Goal: Transaction & Acquisition: Book appointment/travel/reservation

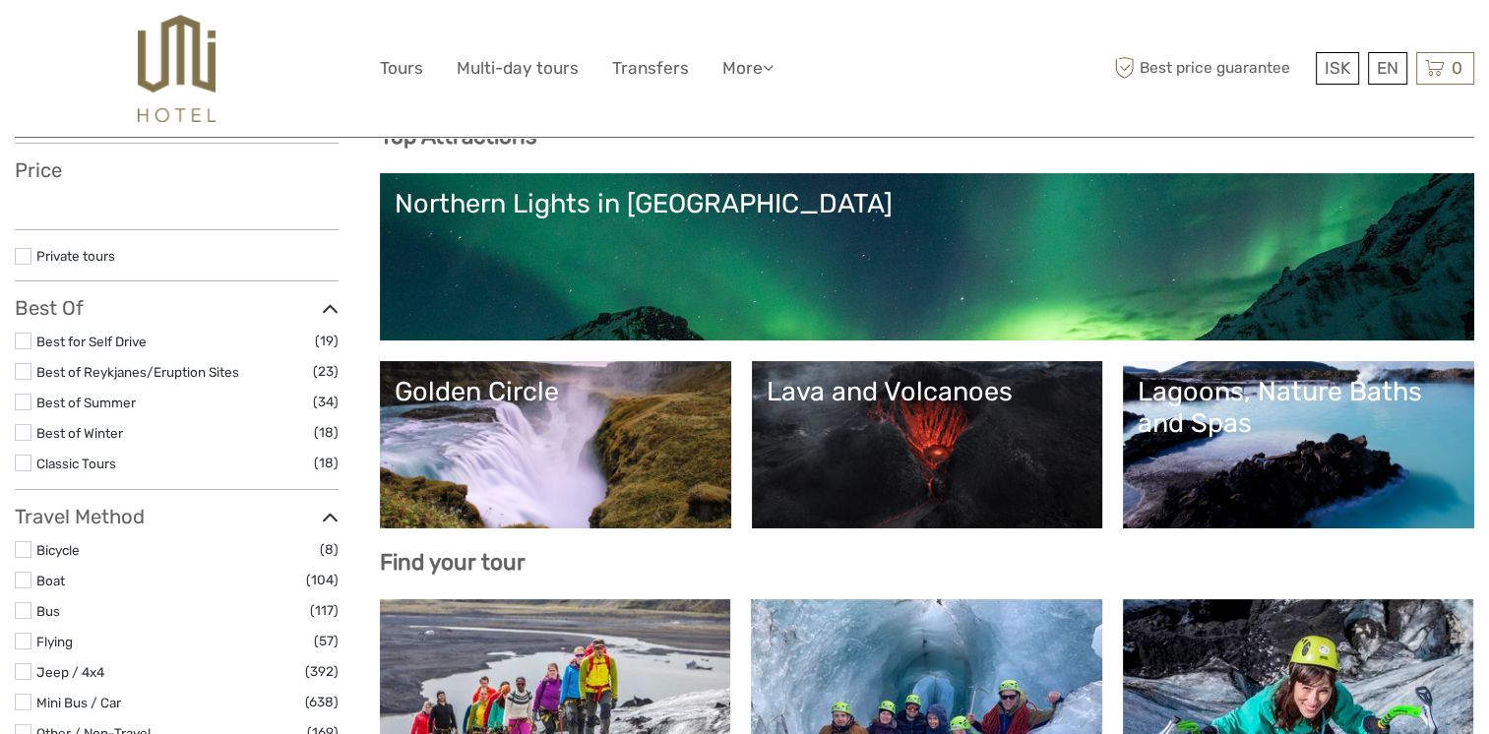
scroll to position [218, 0]
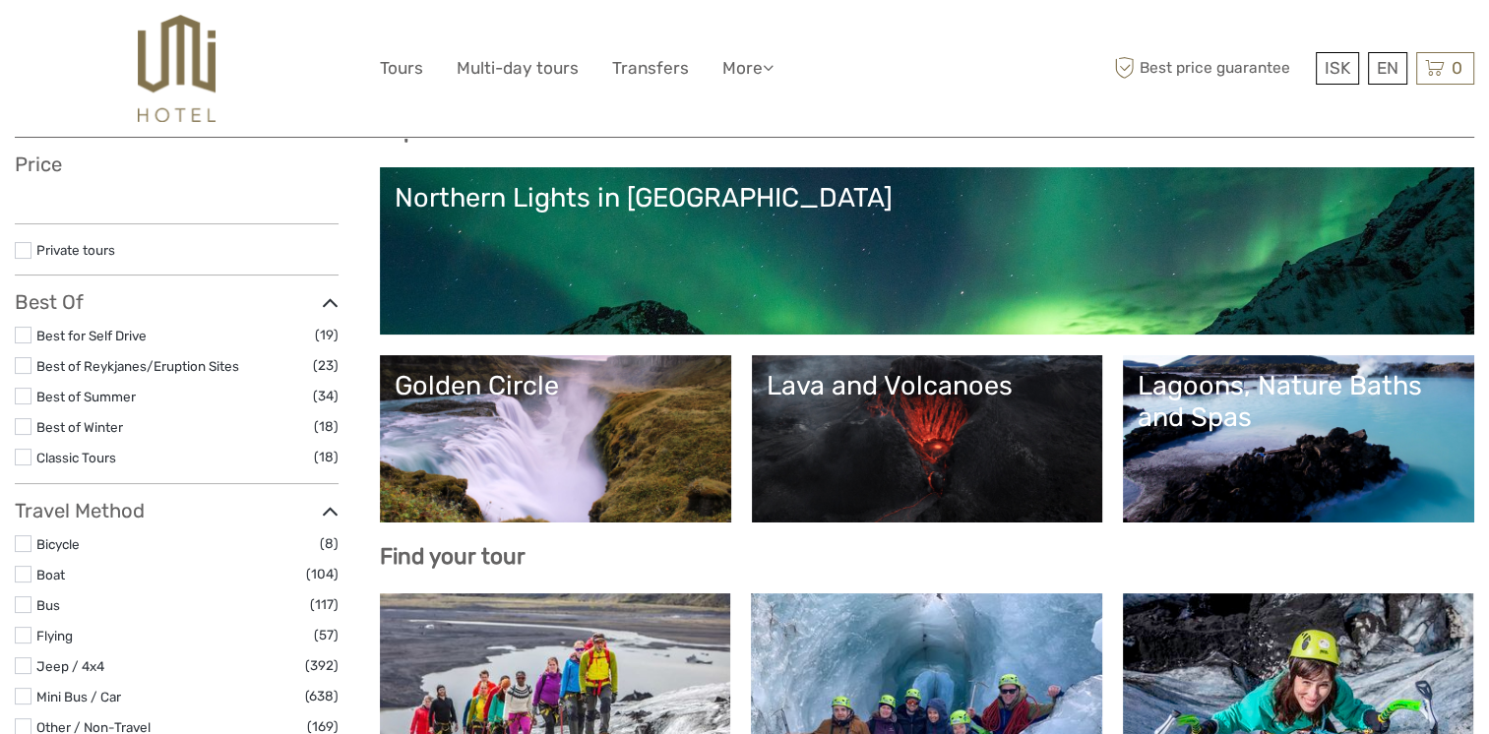
select select
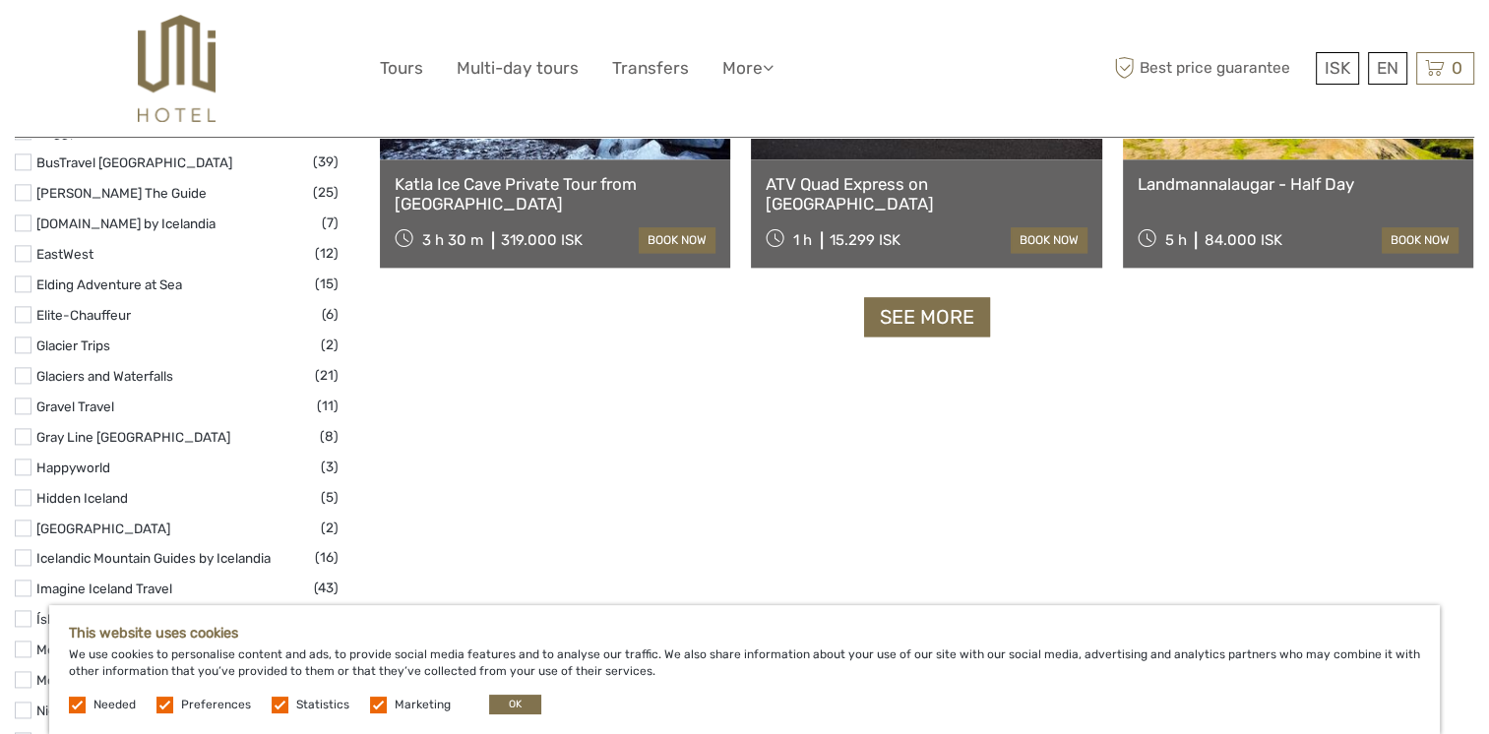
scroll to position [2586, 0]
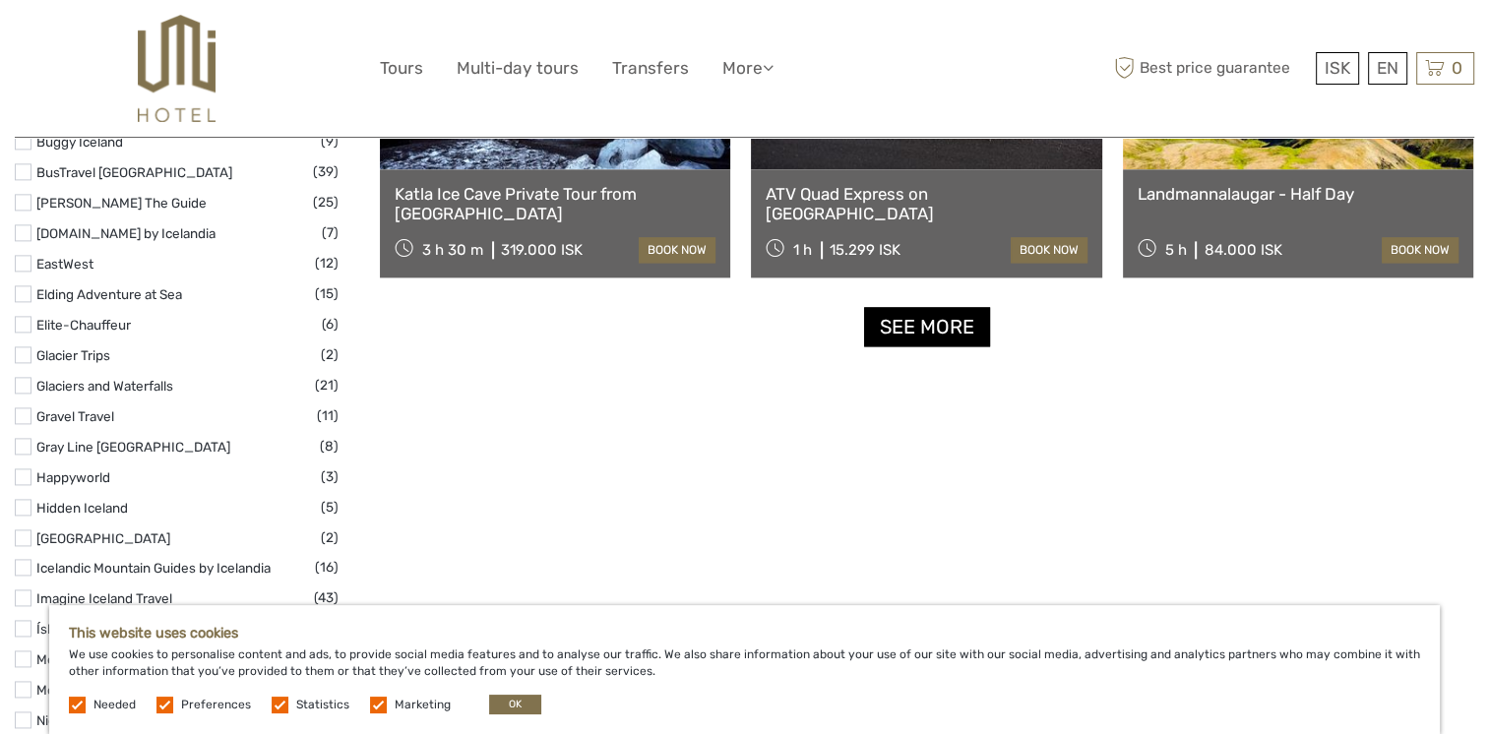
click at [913, 325] on link "See more" at bounding box center [927, 327] width 126 height 40
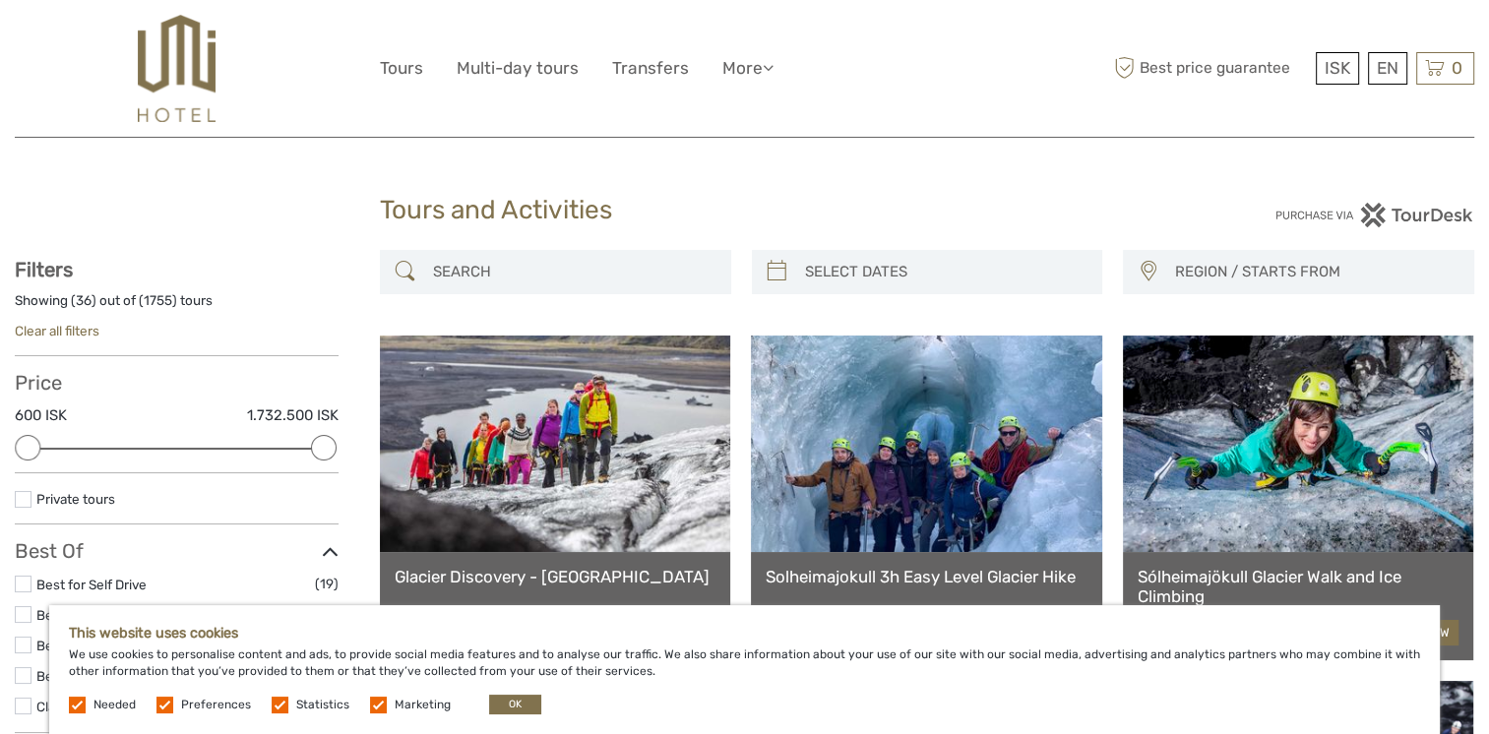
click at [592, 267] on input "search" at bounding box center [573, 272] width 296 height 34
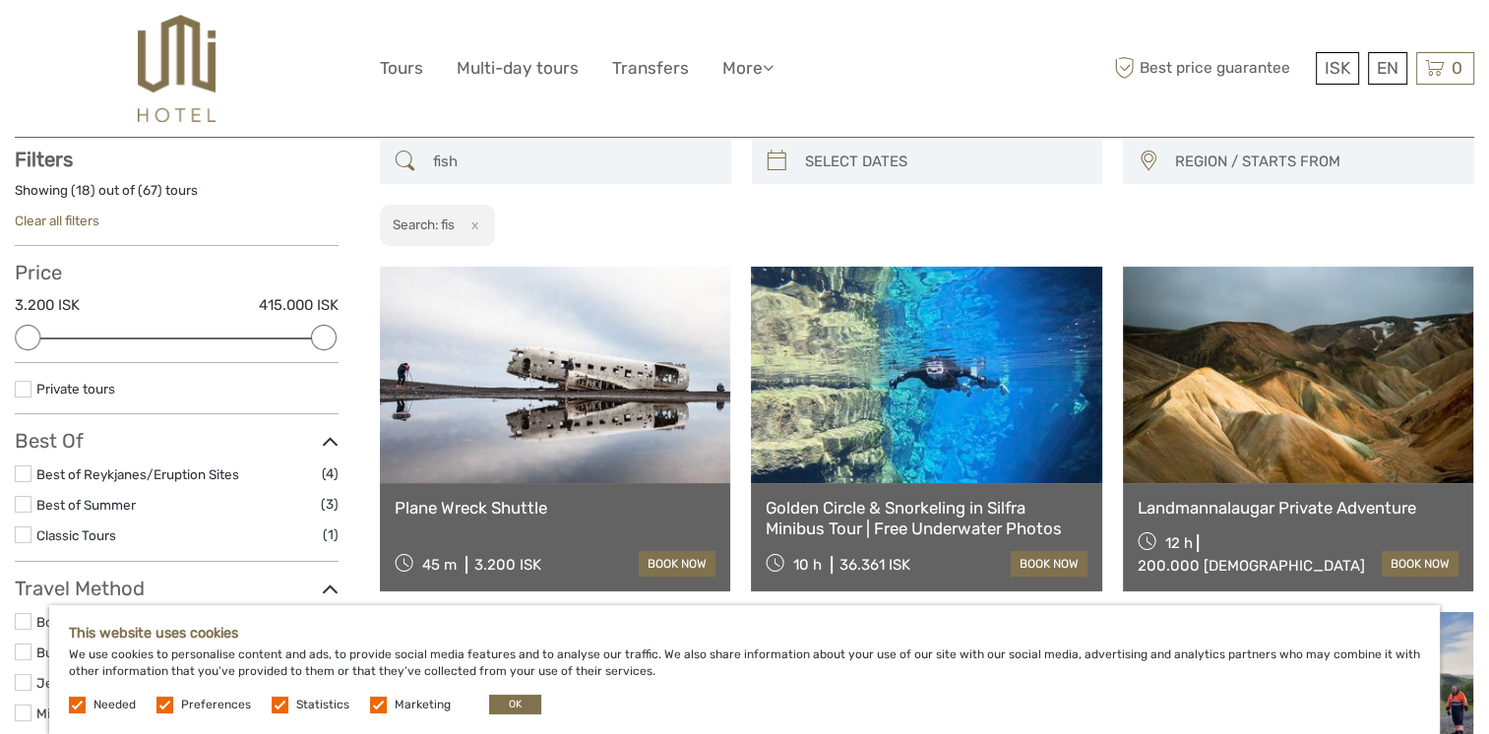
scroll to position [111, 0]
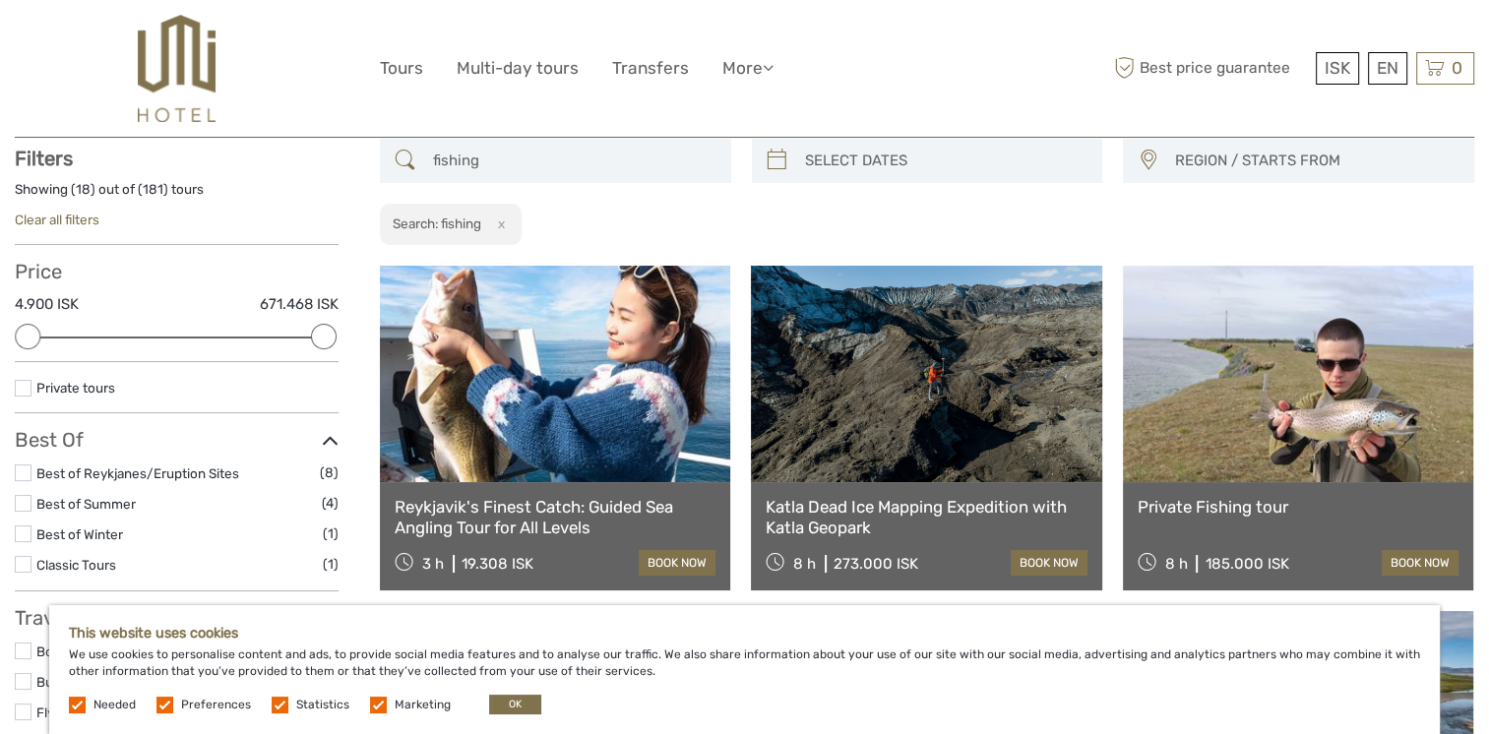
scroll to position [109, 0]
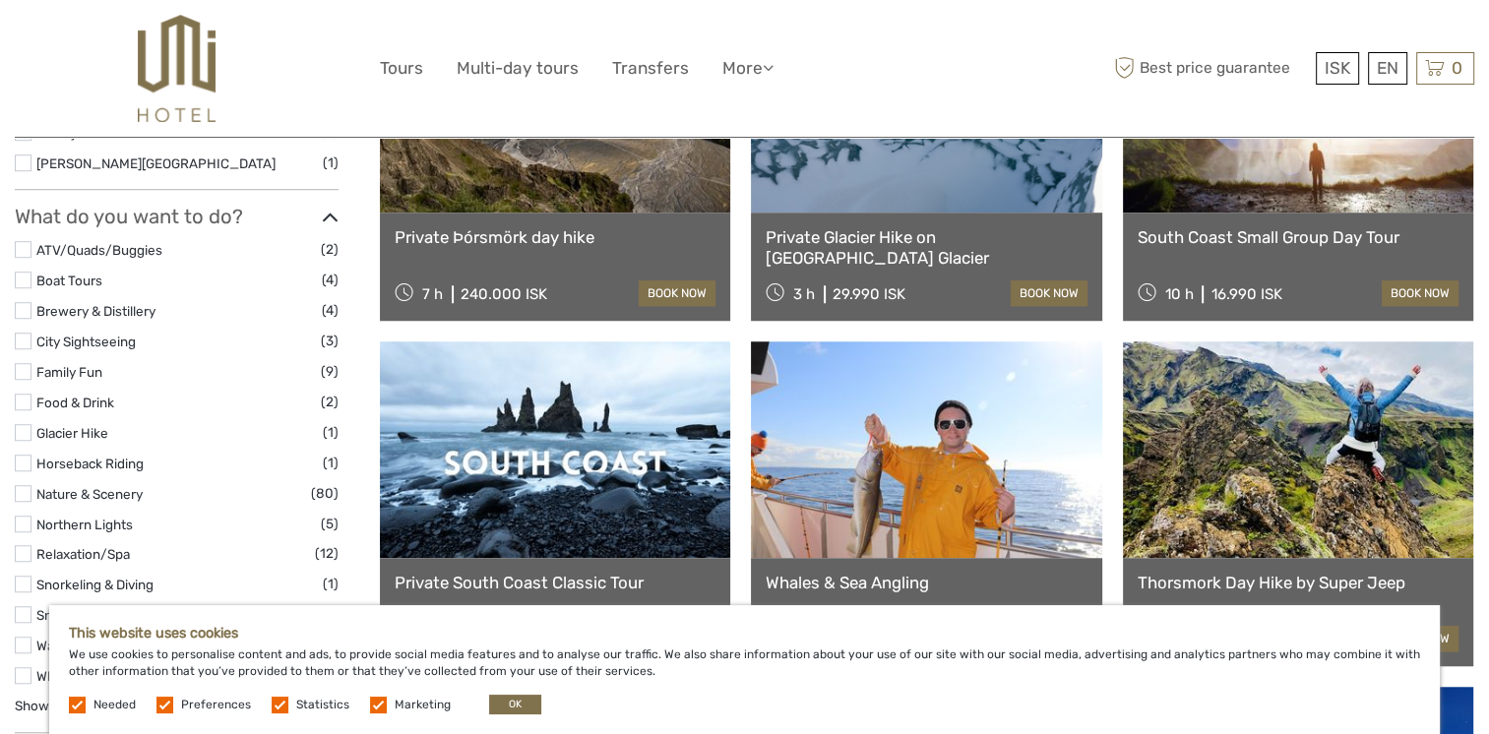
scroll to position [1326, 0]
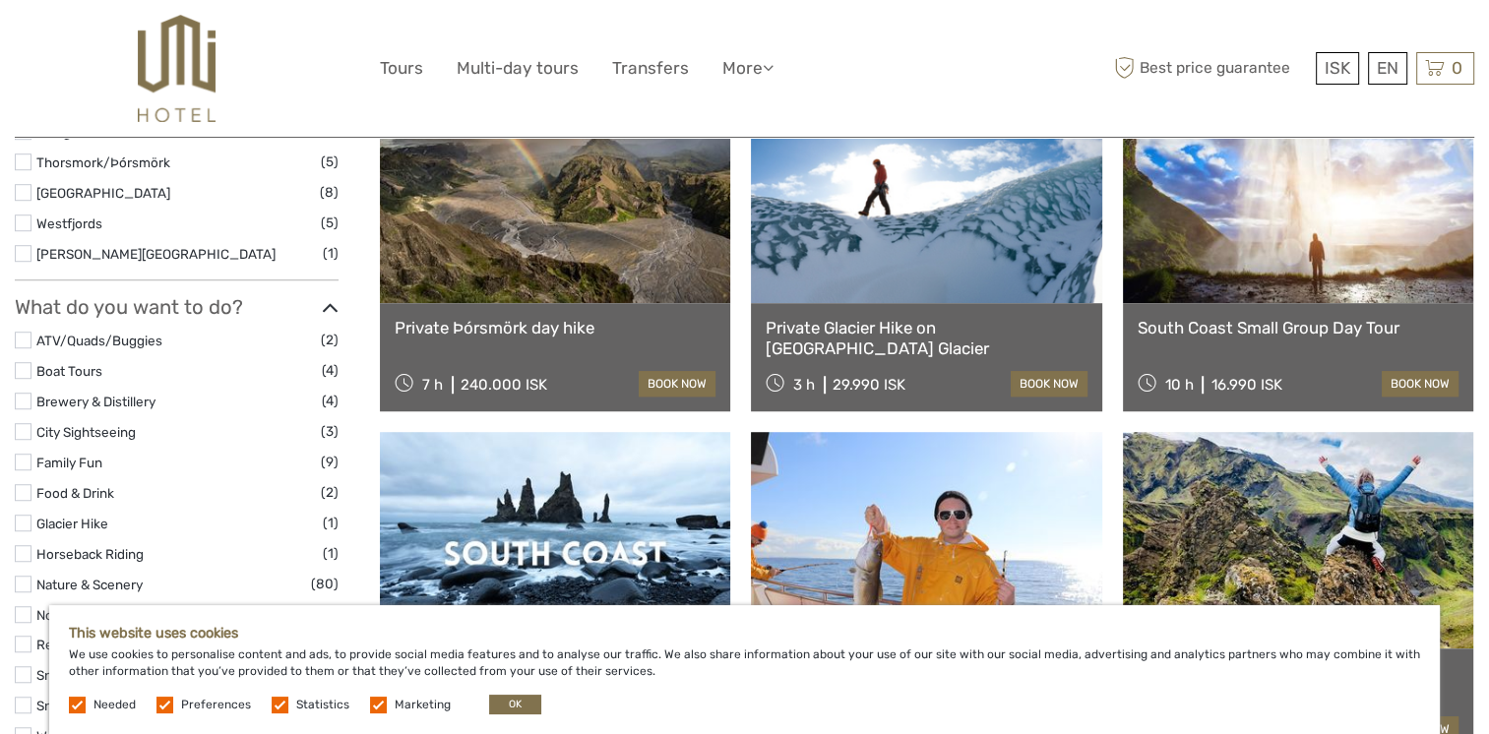
type input "fishing"
click at [189, 57] on img at bounding box center [177, 68] width 78 height 107
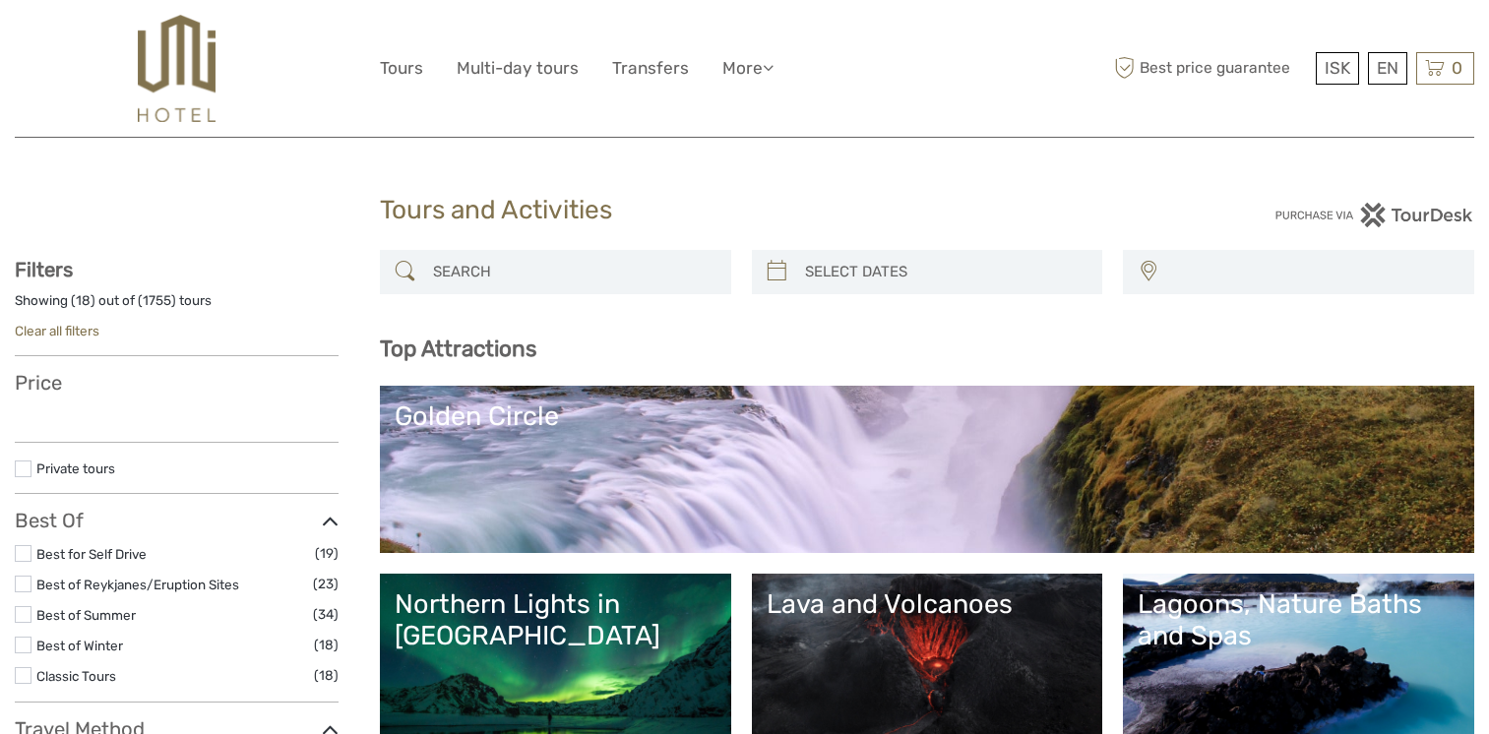
select select
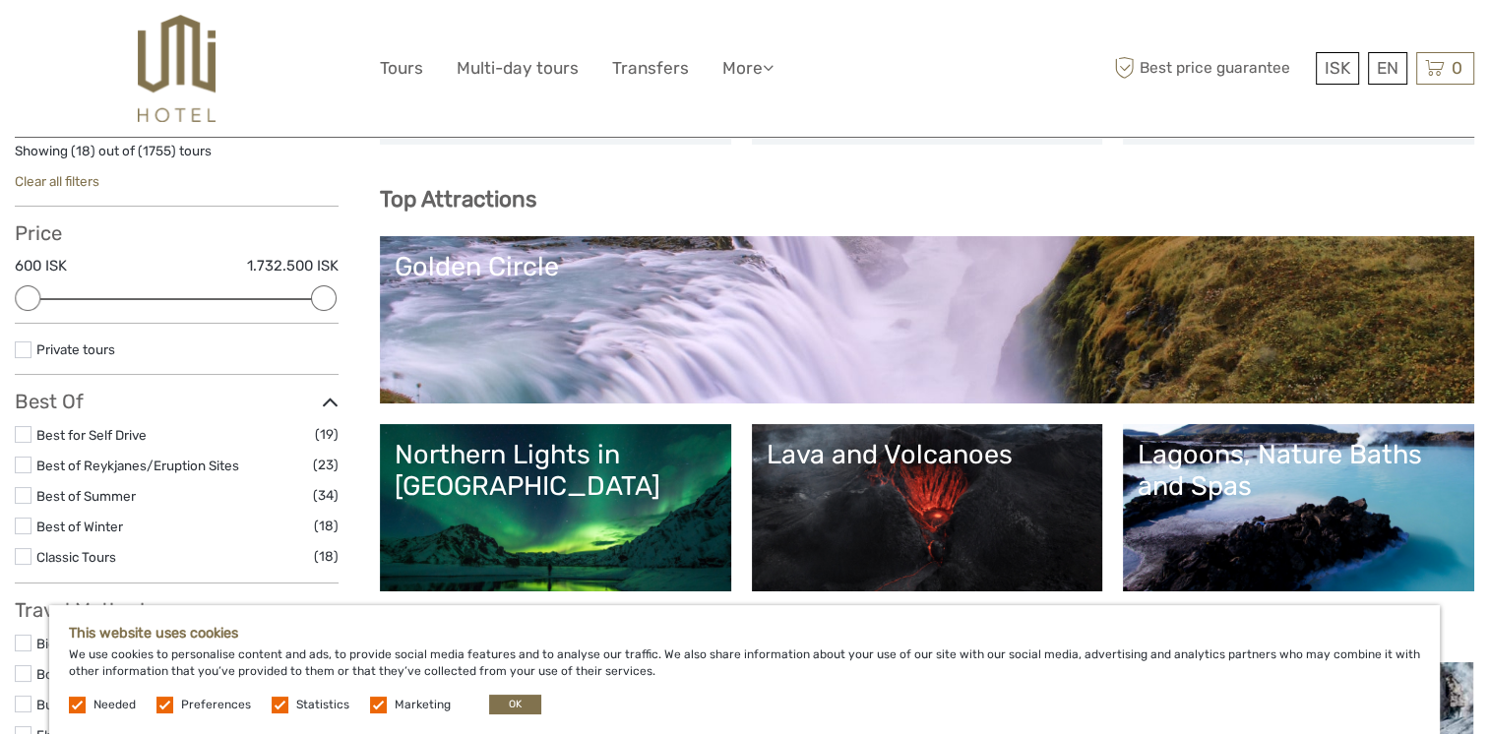
scroll to position [144, 0]
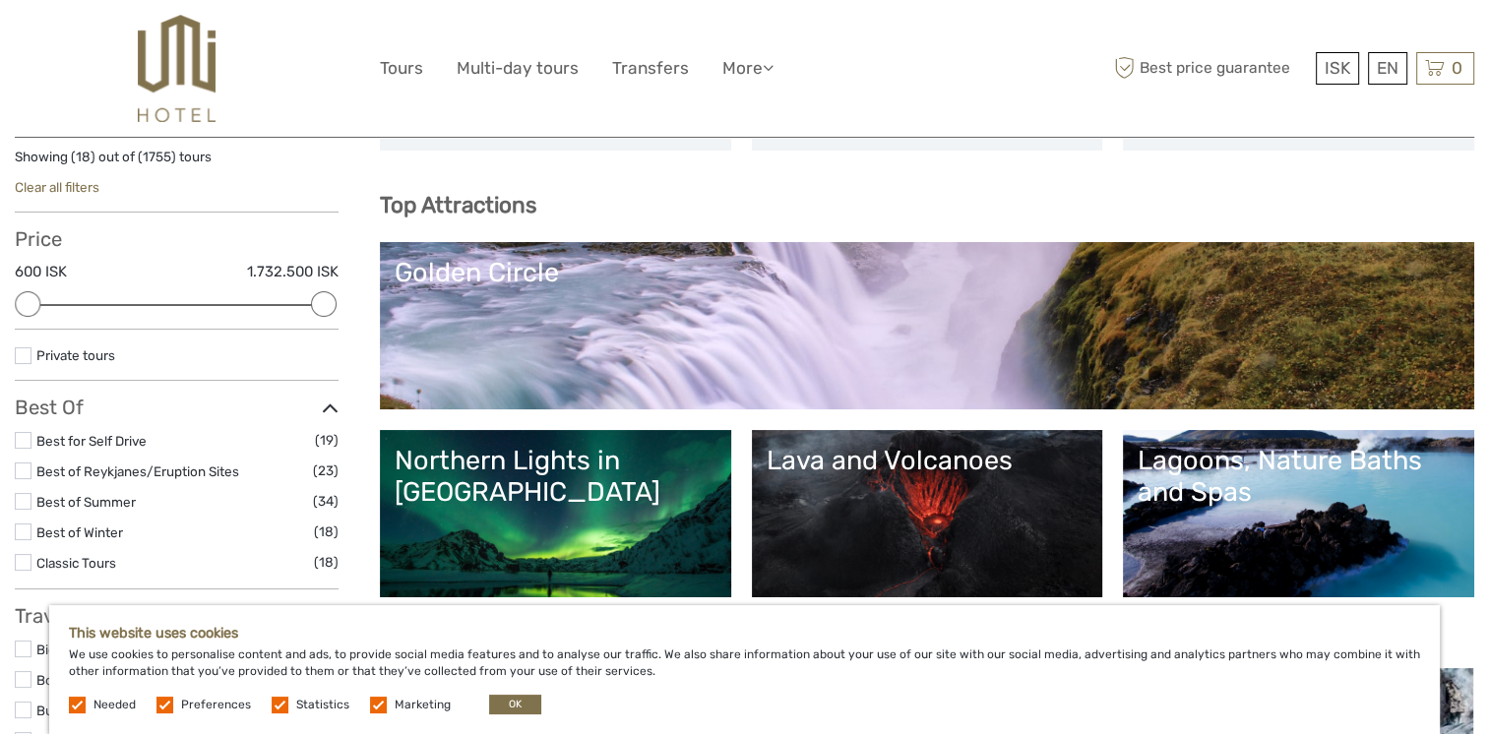
click at [568, 277] on div "Golden Circle" at bounding box center [927, 272] width 1065 height 31
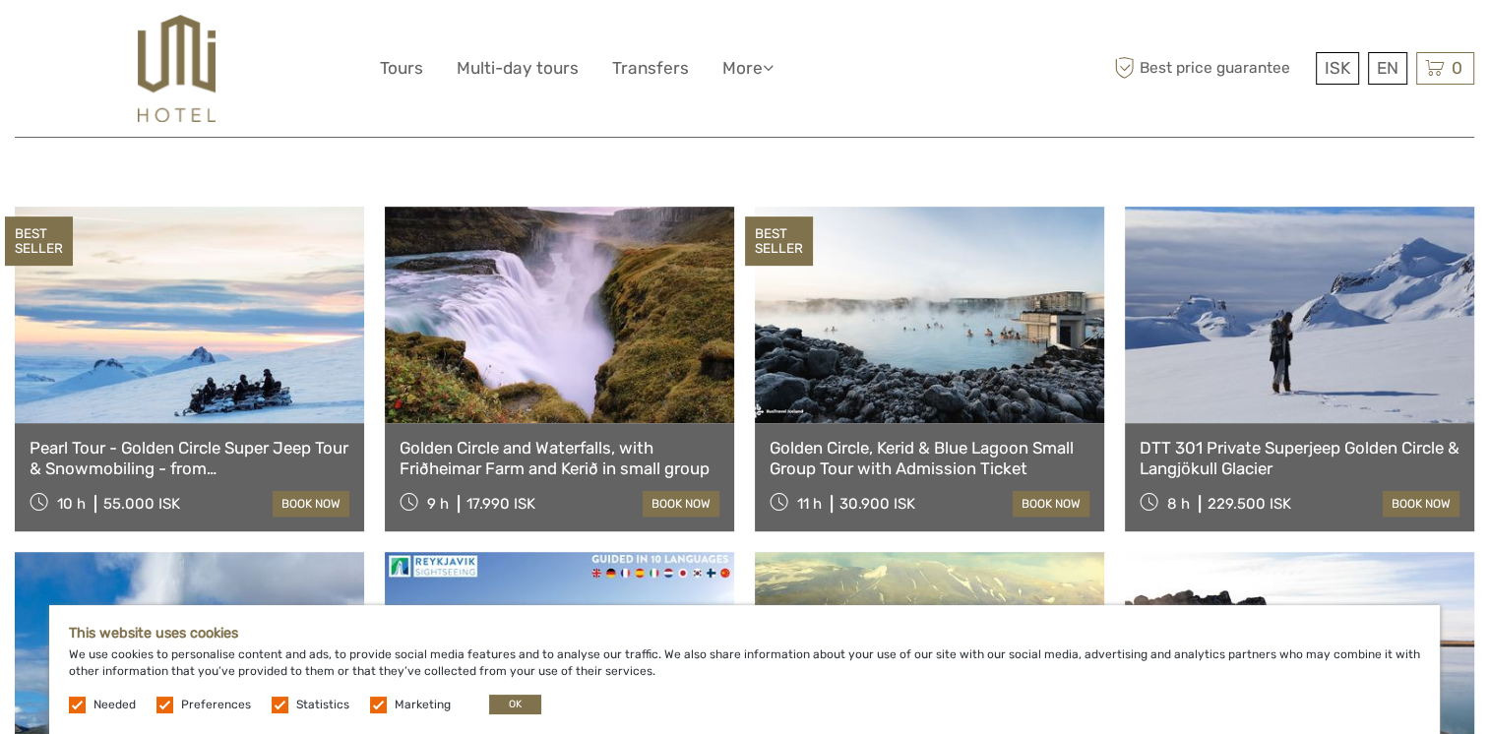
scroll to position [1036, 0]
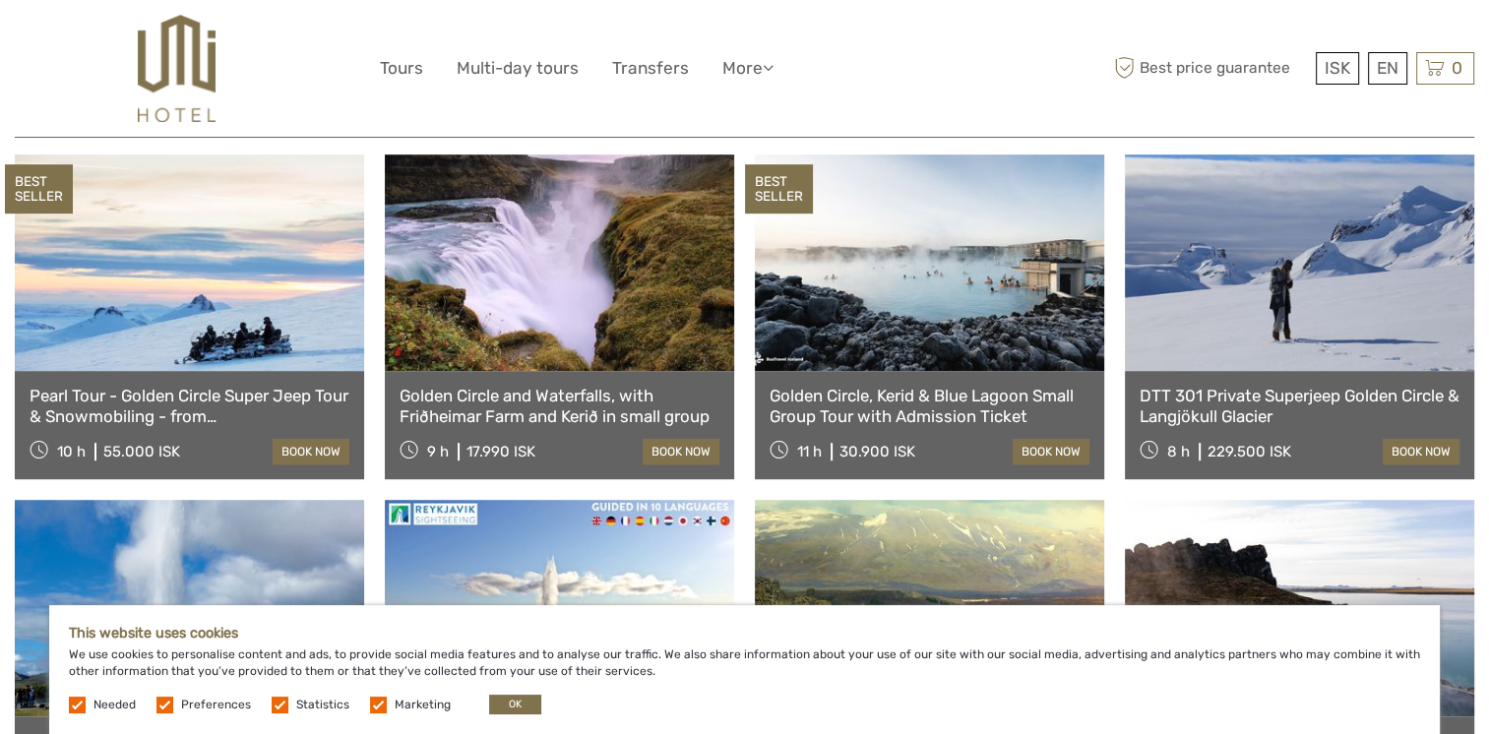
click at [194, 386] on link "Pearl Tour - Golden Circle Super Jeep Tour & Snowmobiling - from Reykjavik" at bounding box center [190, 406] width 320 height 40
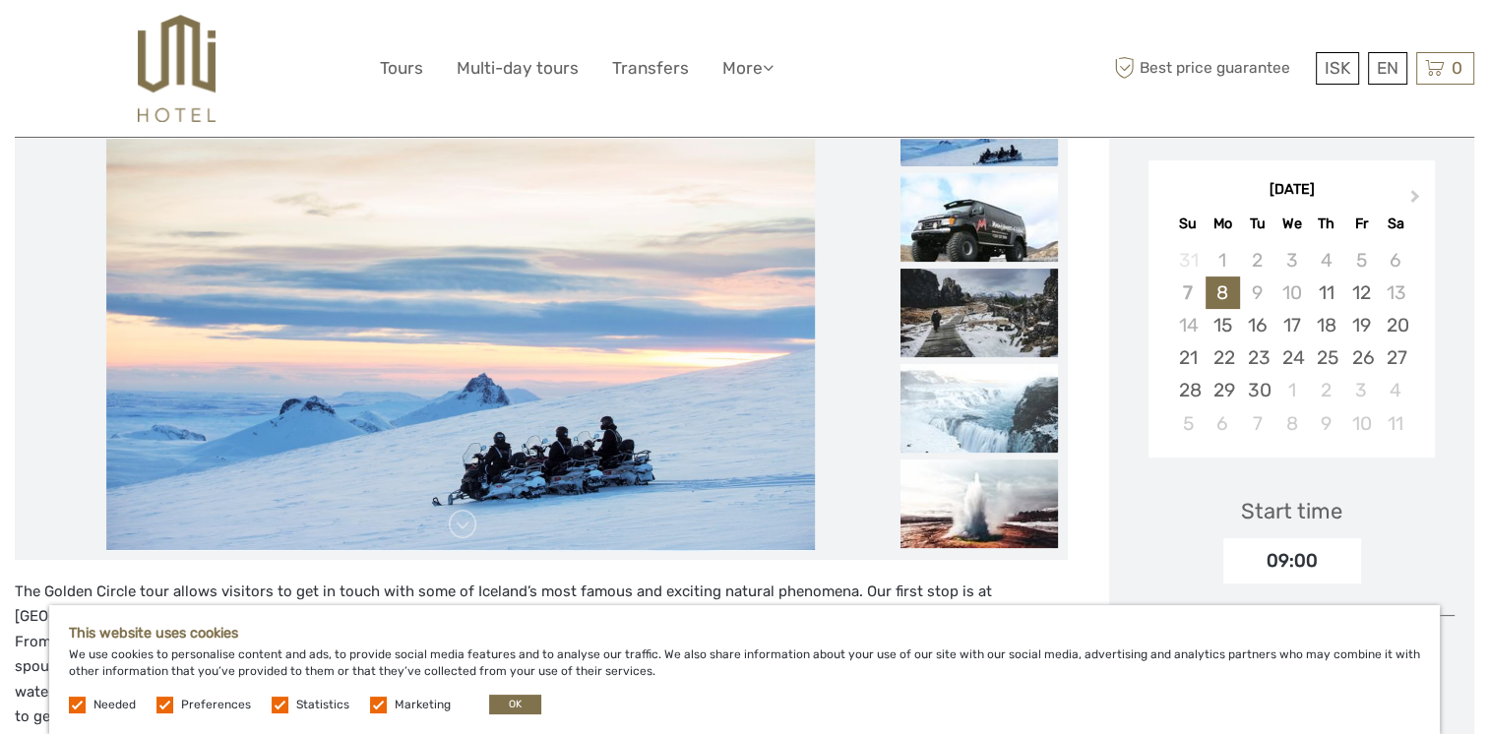
scroll to position [335, 0]
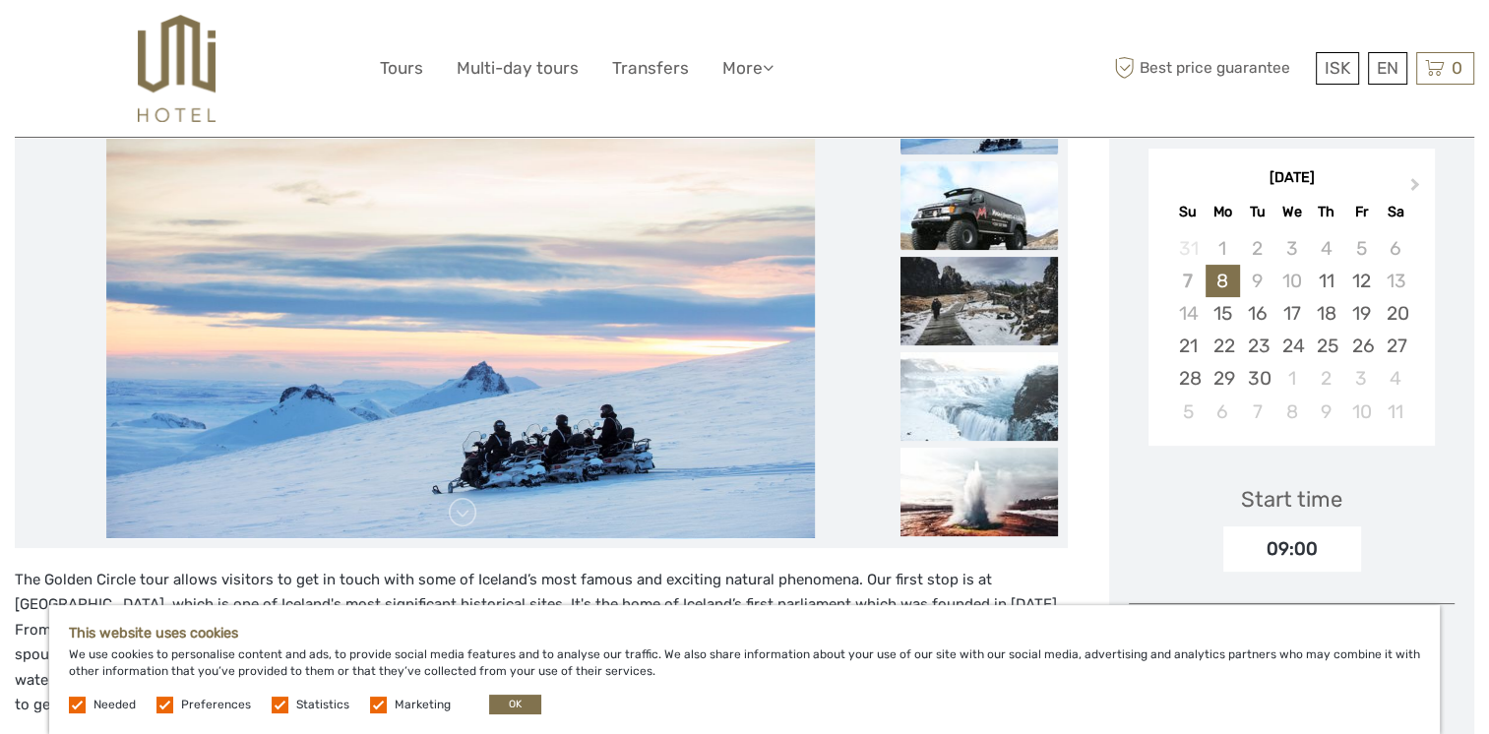
click at [976, 194] on img at bounding box center [978, 205] width 157 height 89
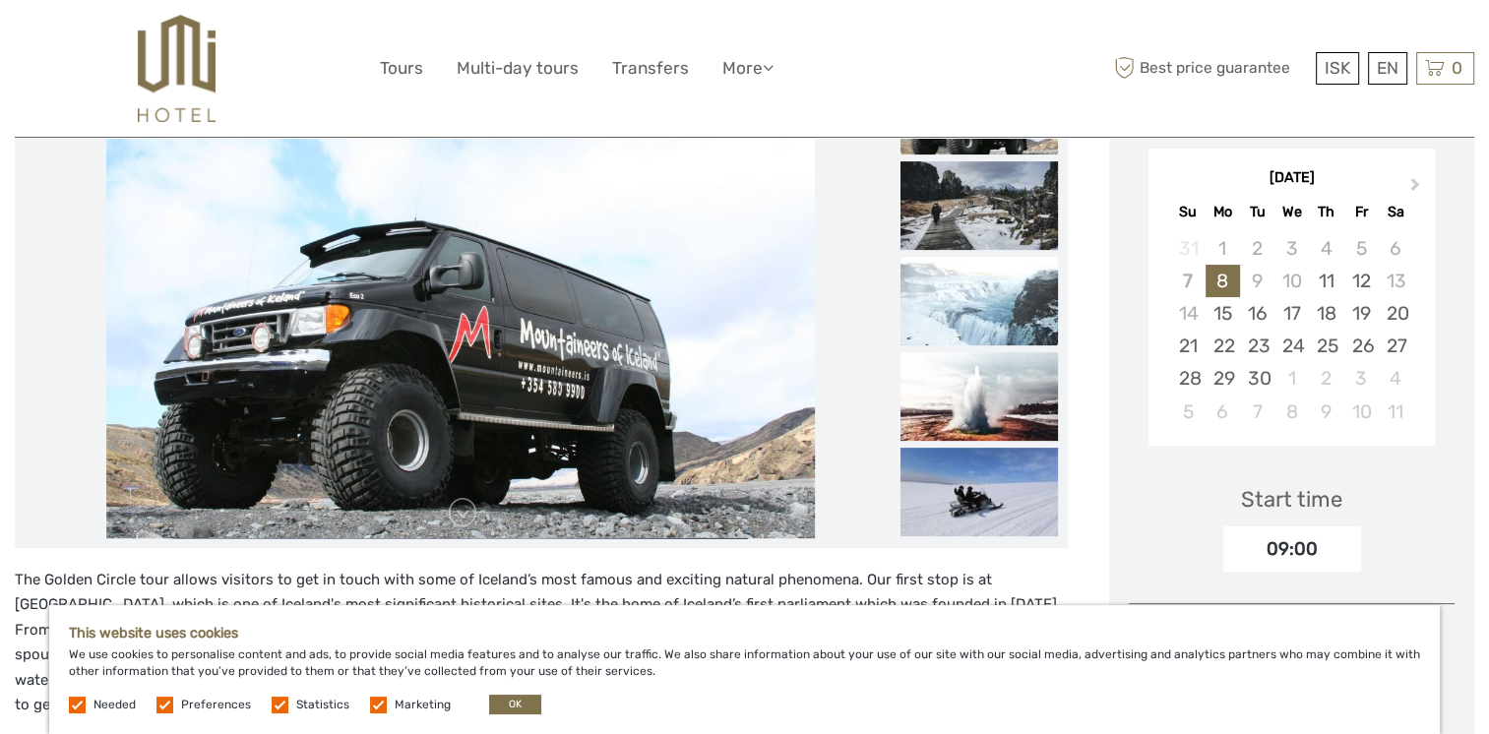
click at [970, 292] on img at bounding box center [978, 301] width 157 height 89
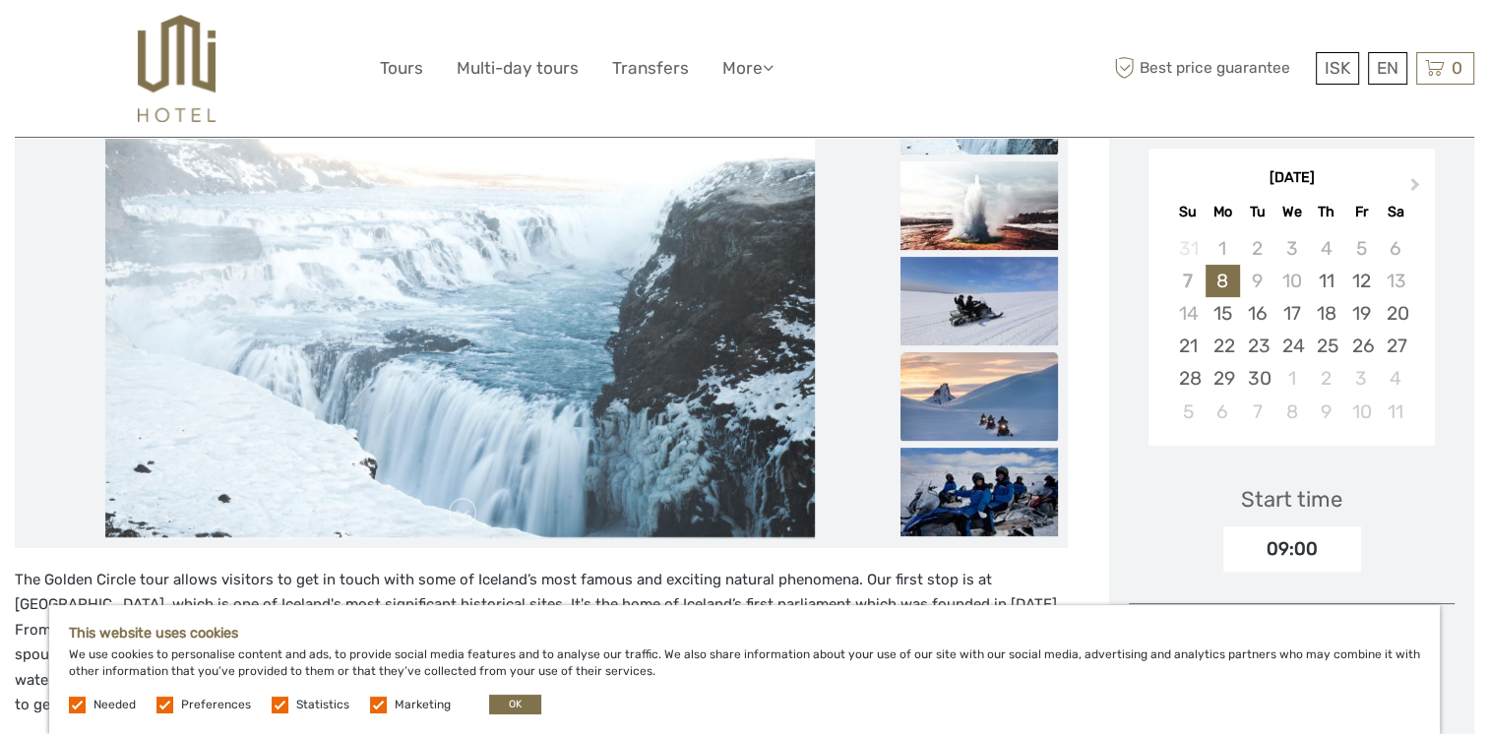
click at [967, 360] on img at bounding box center [978, 396] width 157 height 89
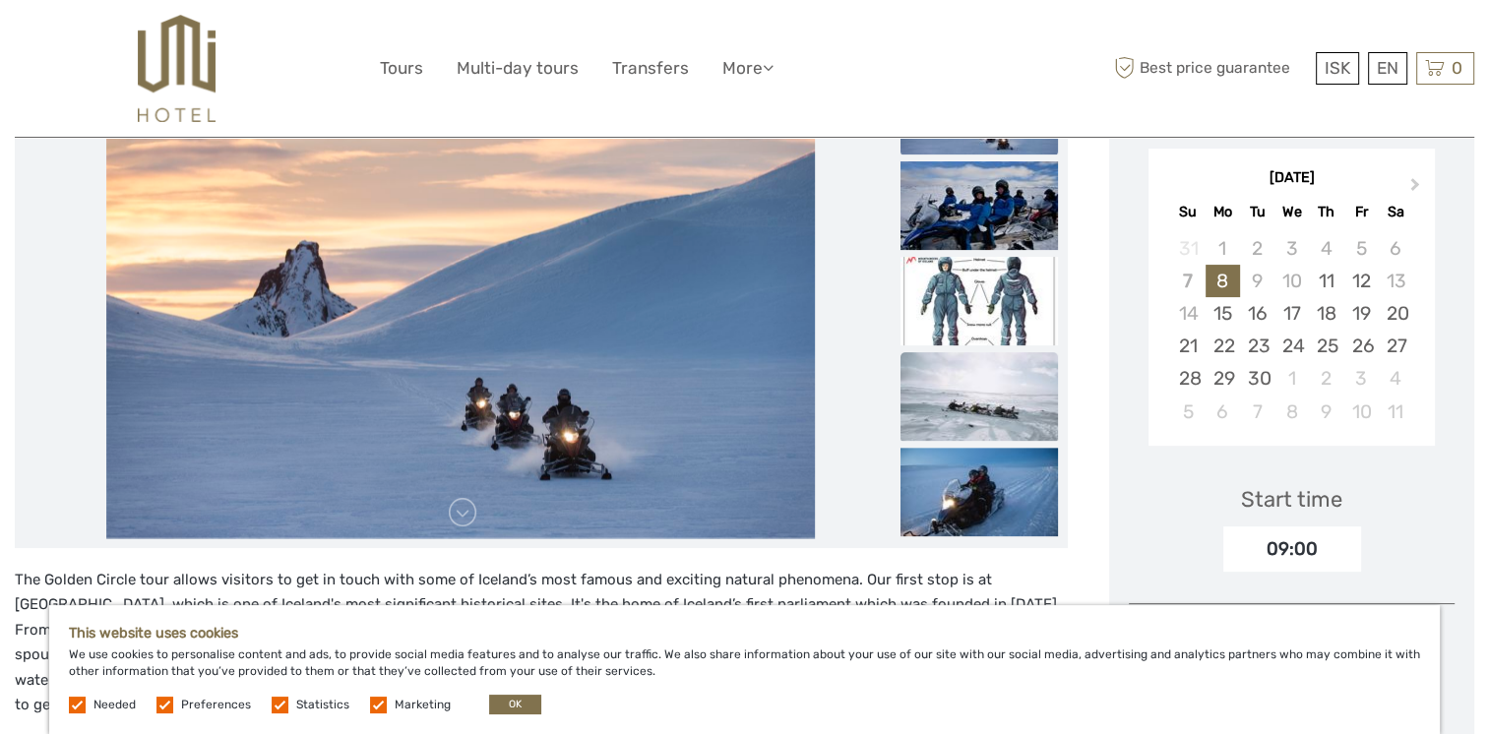
click at [956, 413] on img at bounding box center [978, 396] width 157 height 89
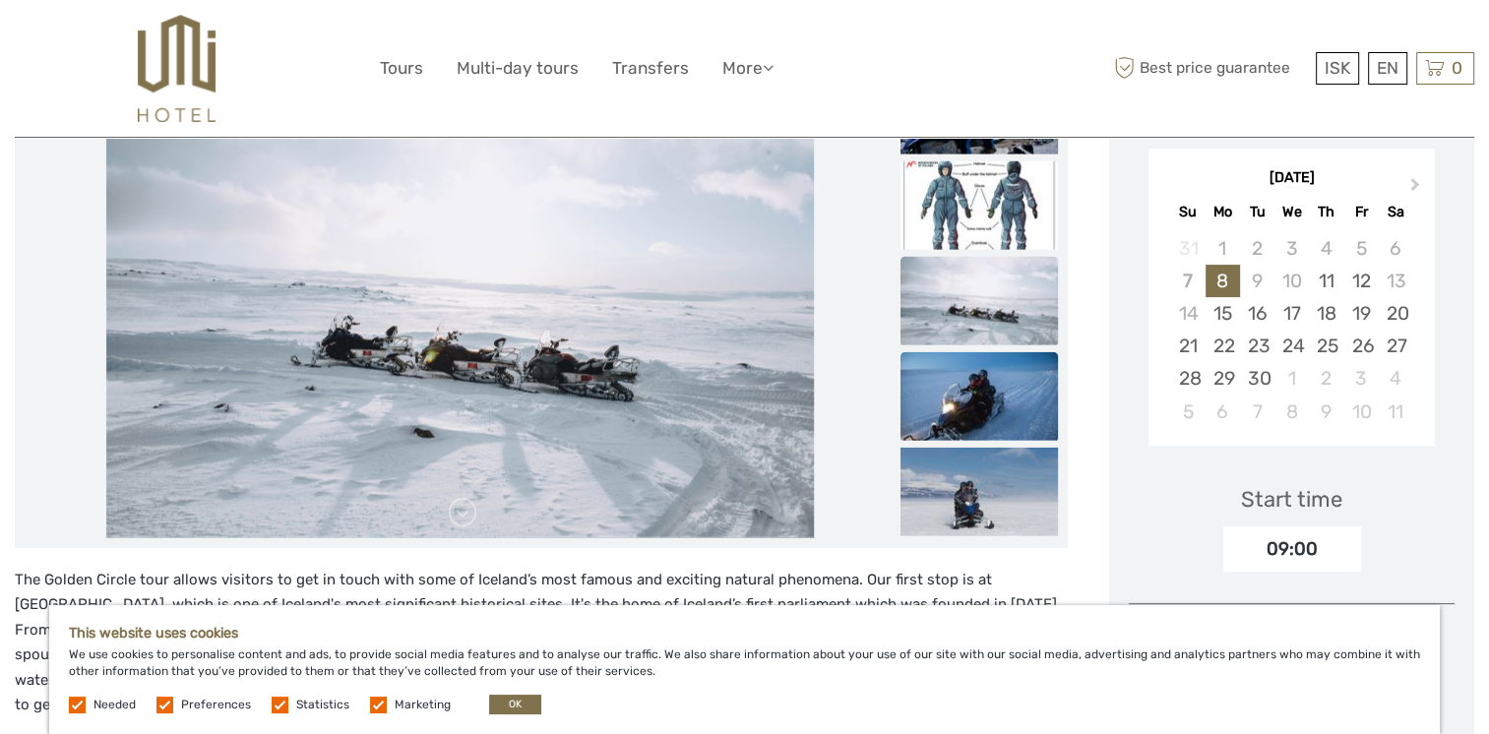
click at [989, 391] on img at bounding box center [978, 395] width 157 height 89
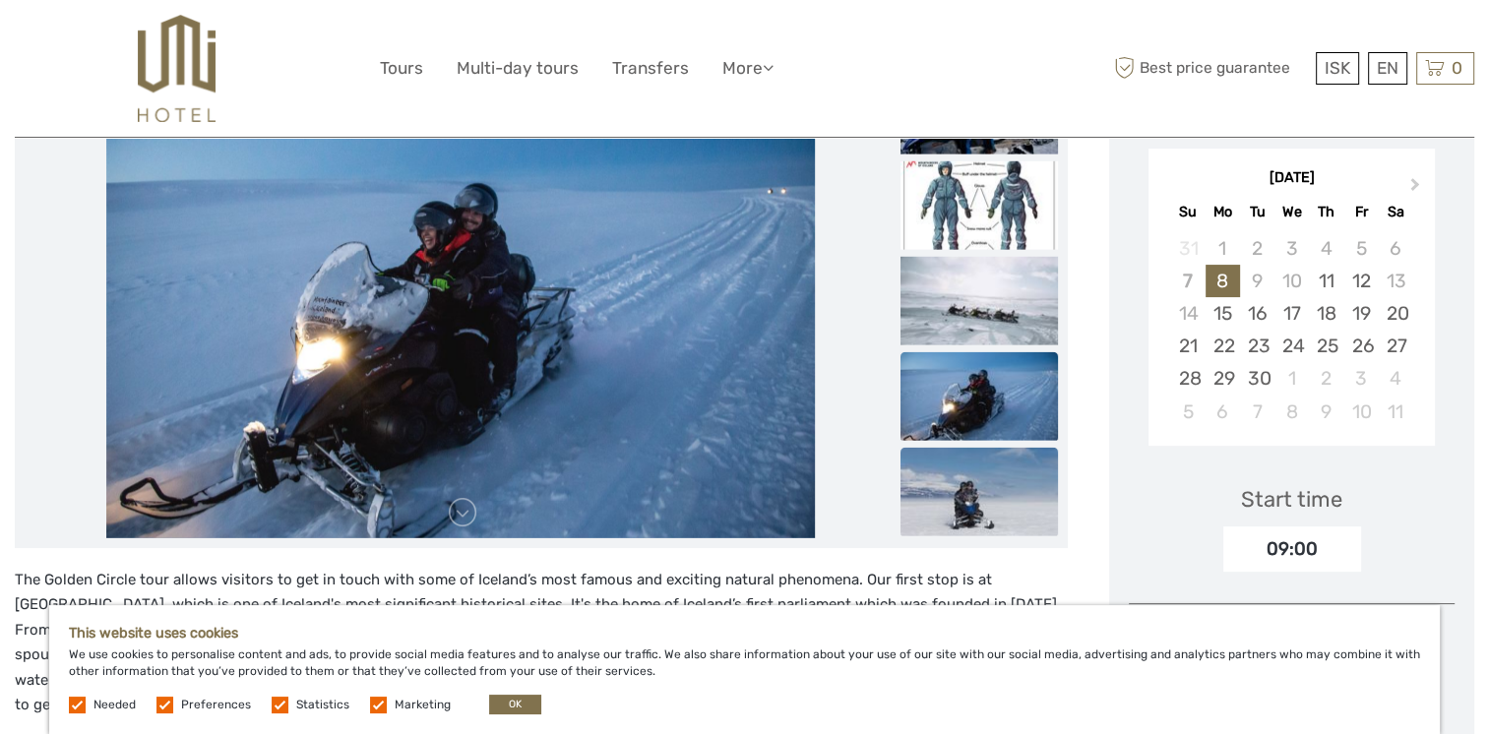
click at [980, 478] on img at bounding box center [978, 491] width 157 height 89
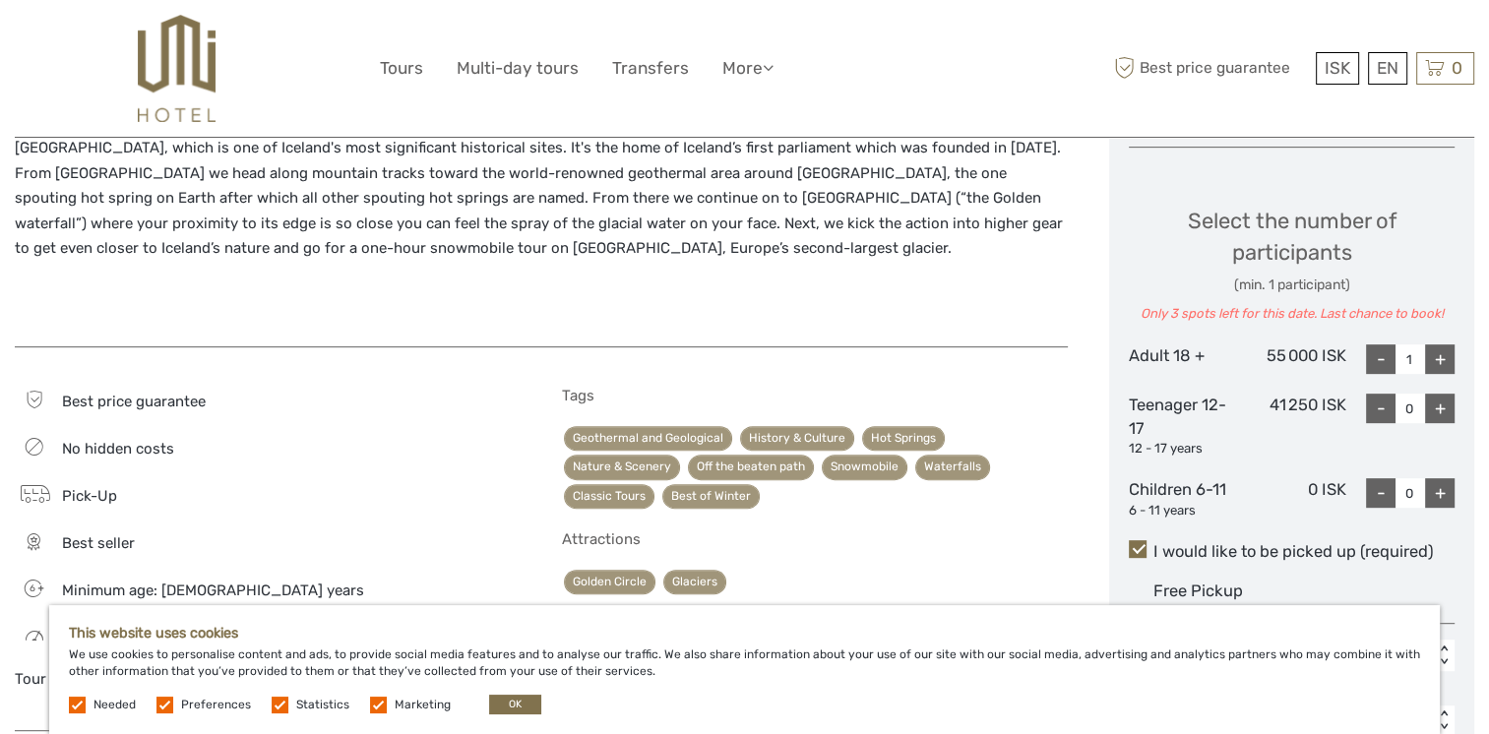
scroll to position [820, 0]
